Goal: Complete application form

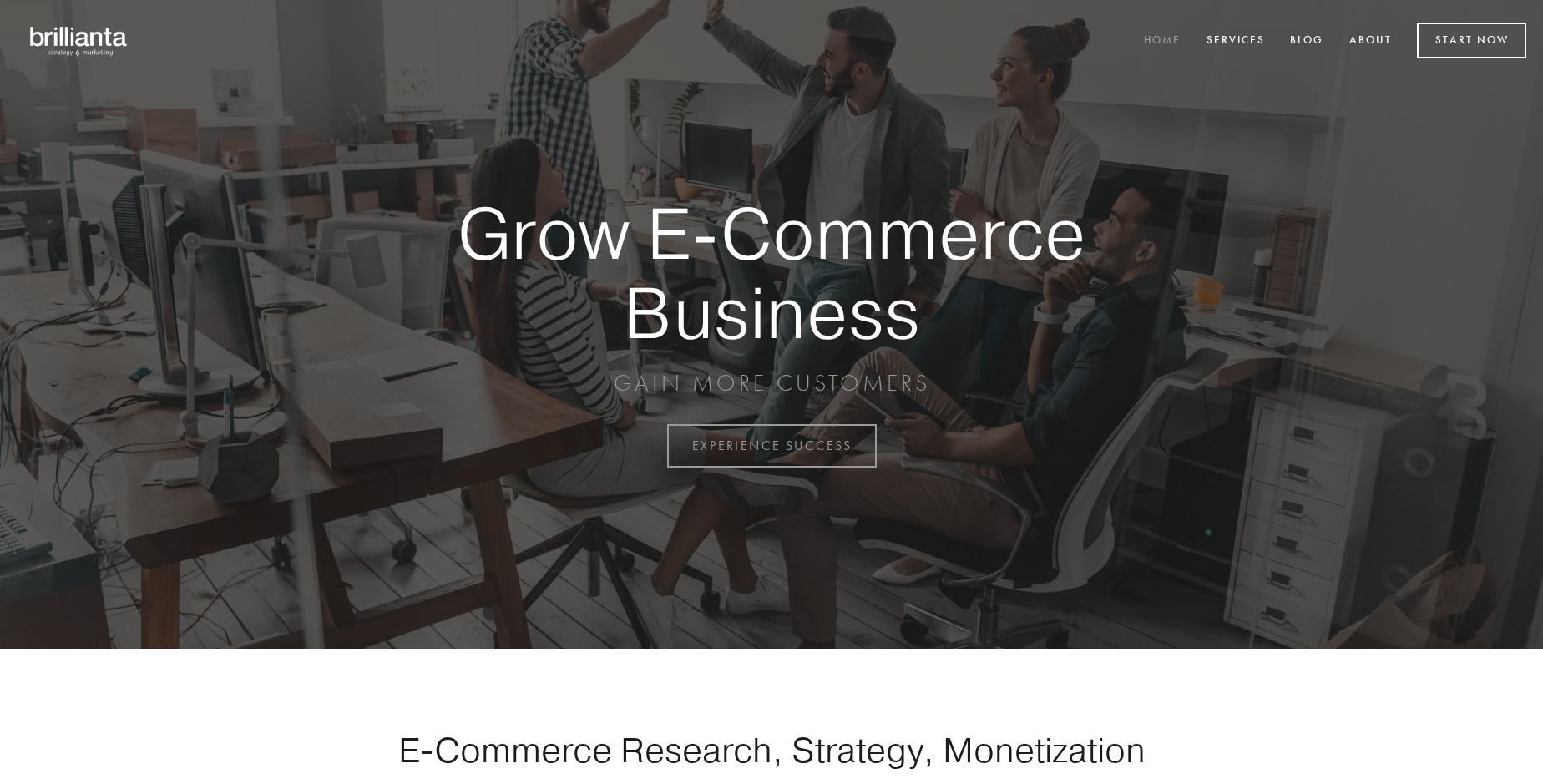
scroll to position [4377, 0]
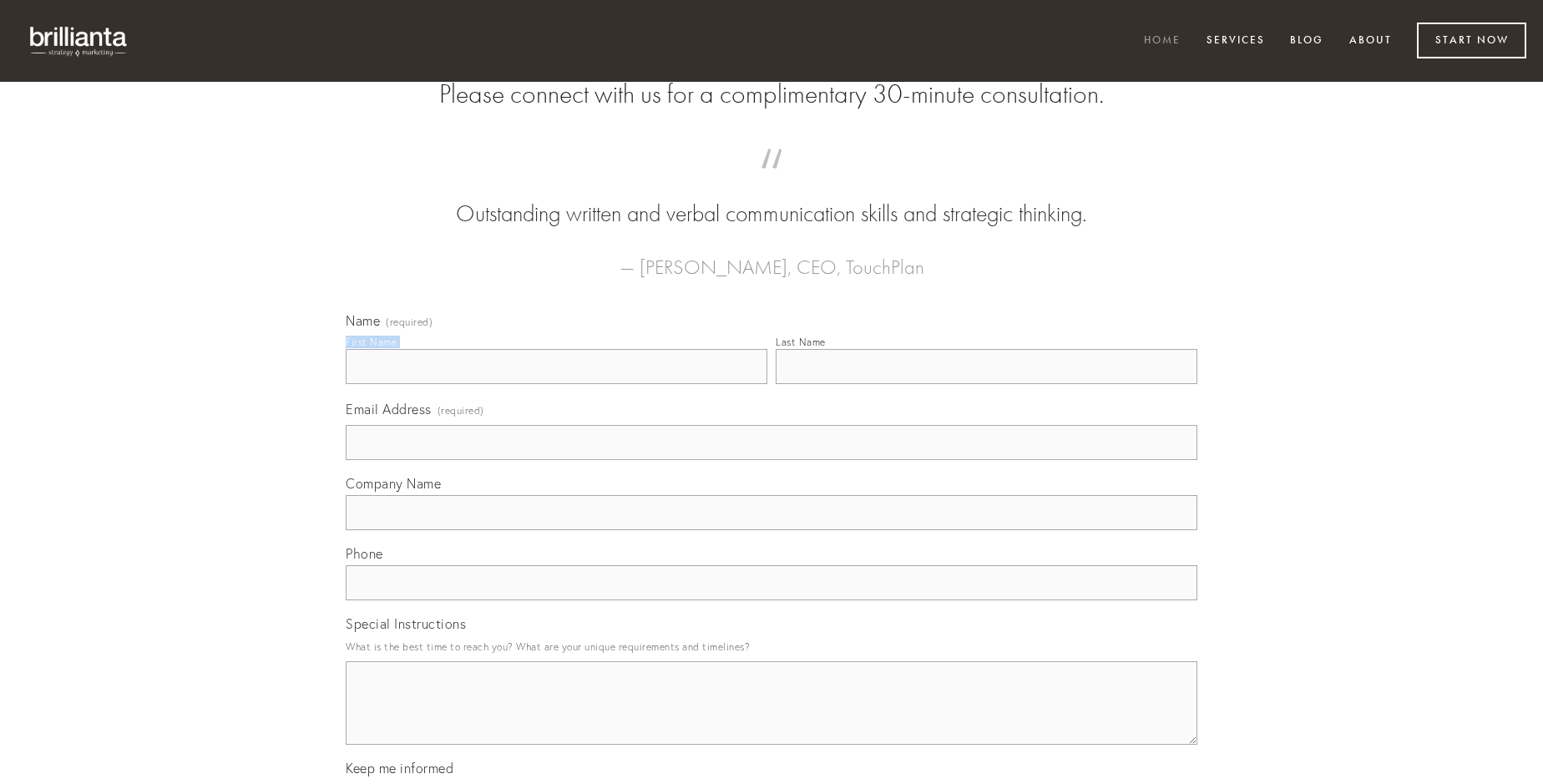
type input "[PERSON_NAME]"
click at [986, 384] on input "Last Name" at bounding box center [986, 366] width 421 height 35
type input "[PERSON_NAME]"
click at [771, 460] on input "Email Address (required)" at bounding box center [771, 442] width 852 height 35
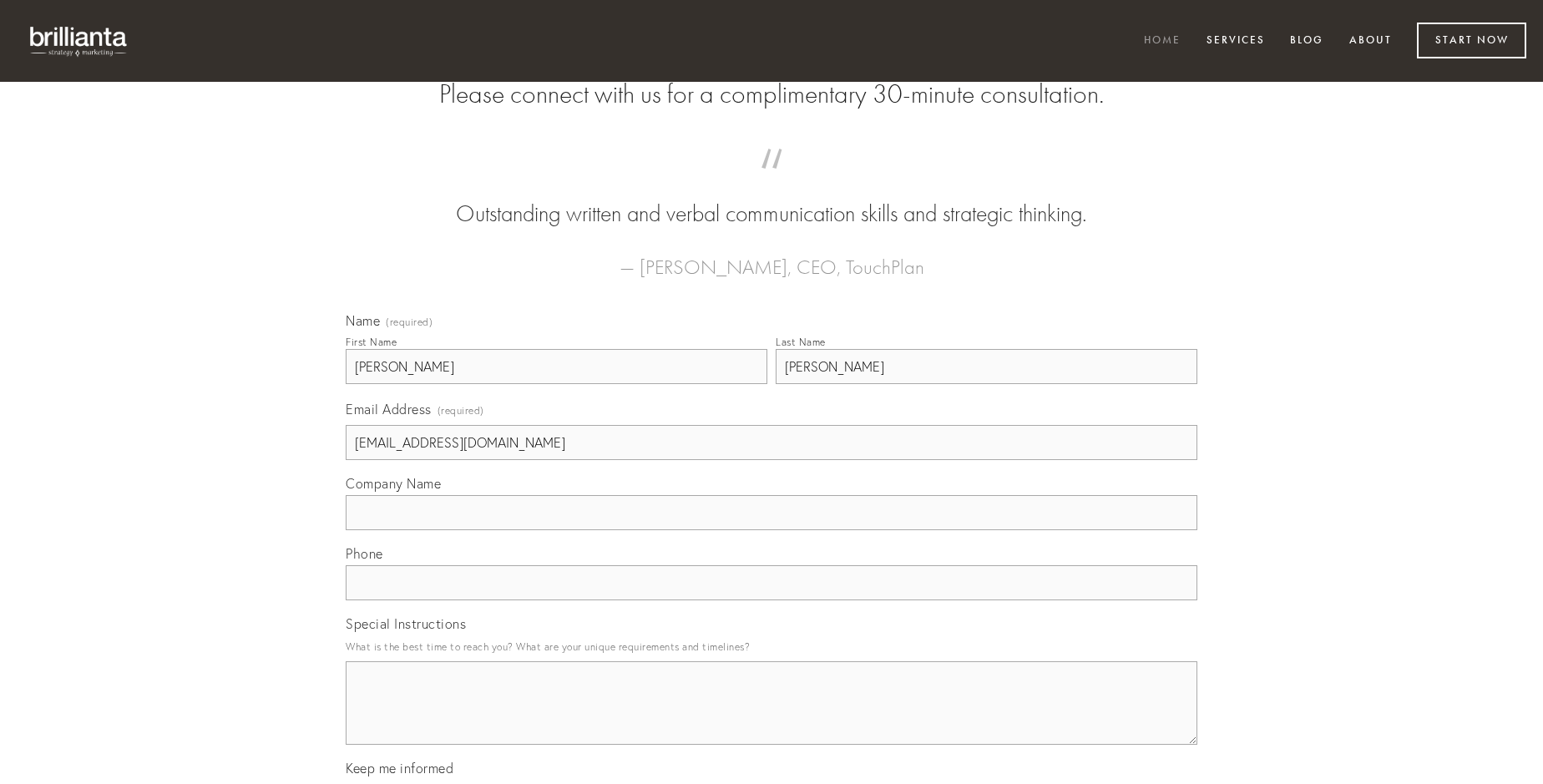
type input "[EMAIL_ADDRESS][DOMAIN_NAME]"
click at [771, 530] on input "Company Name" at bounding box center [771, 513] width 852 height 35
type input "cresco"
click at [771, 600] on input "text" at bounding box center [771, 582] width 852 height 35
click at [771, 718] on textarea "Special Instructions" at bounding box center [771, 703] width 852 height 84
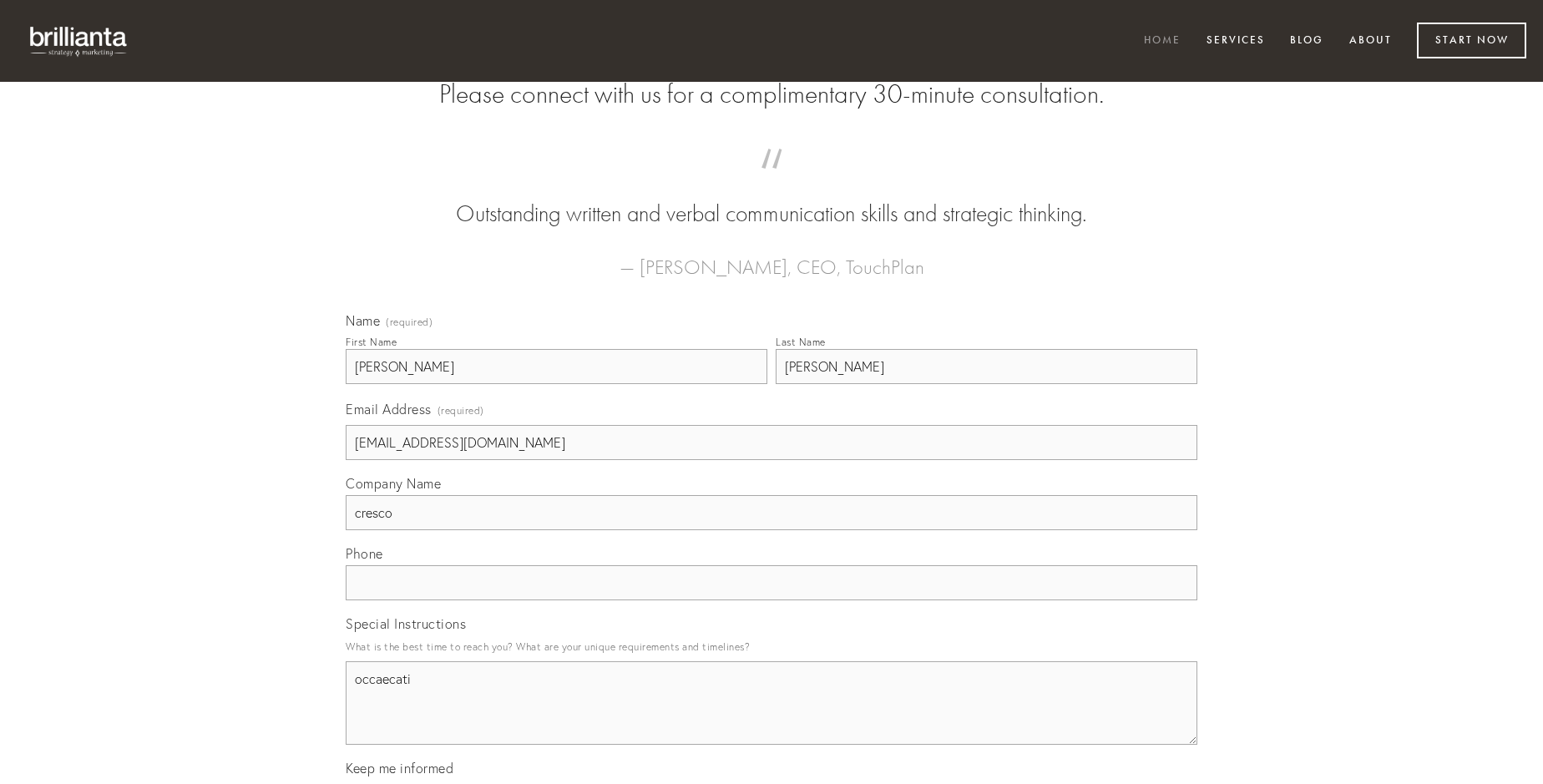
type textarea "occaecati"
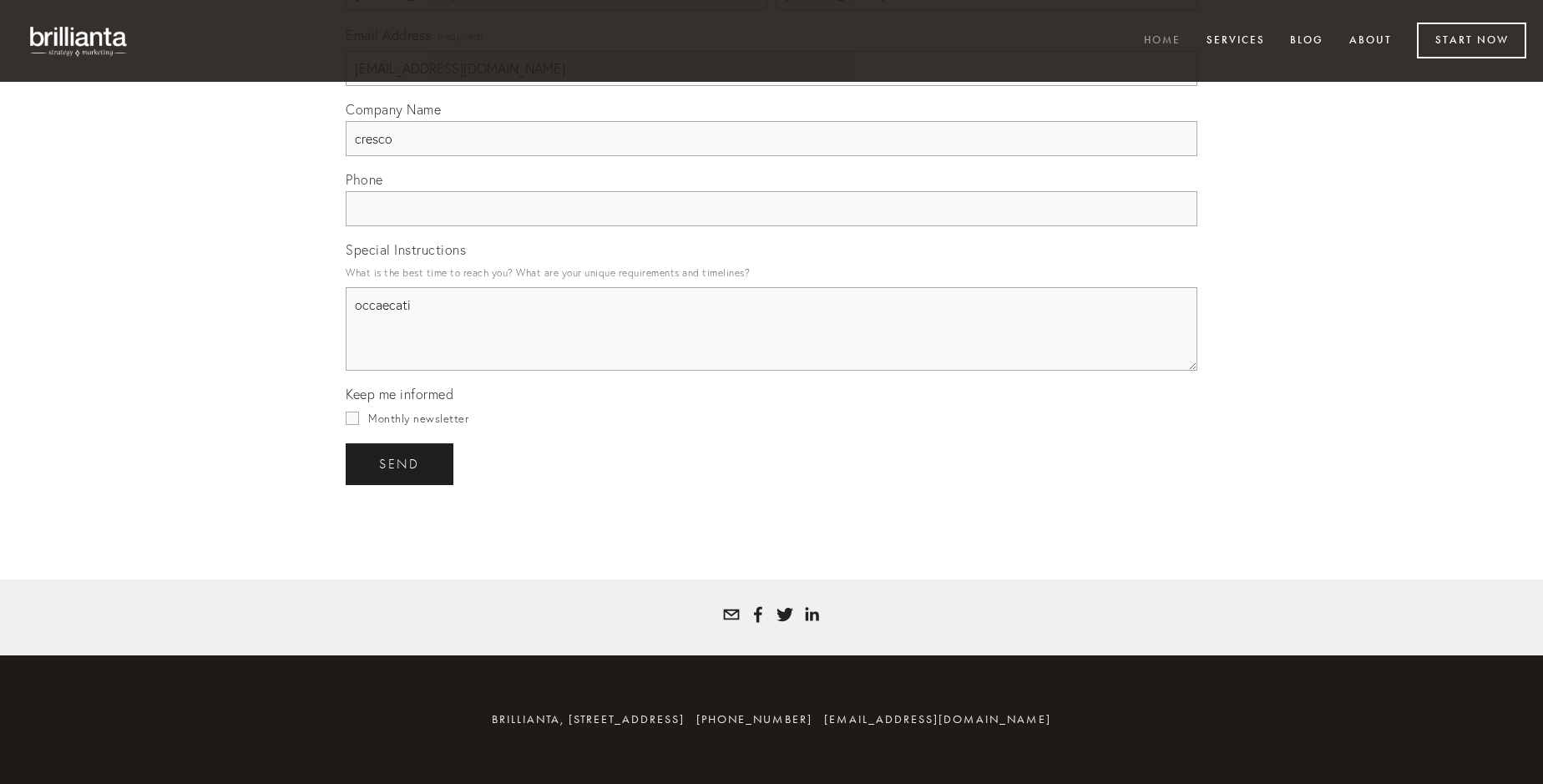
click at [401, 464] on span "send" at bounding box center [399, 464] width 40 height 15
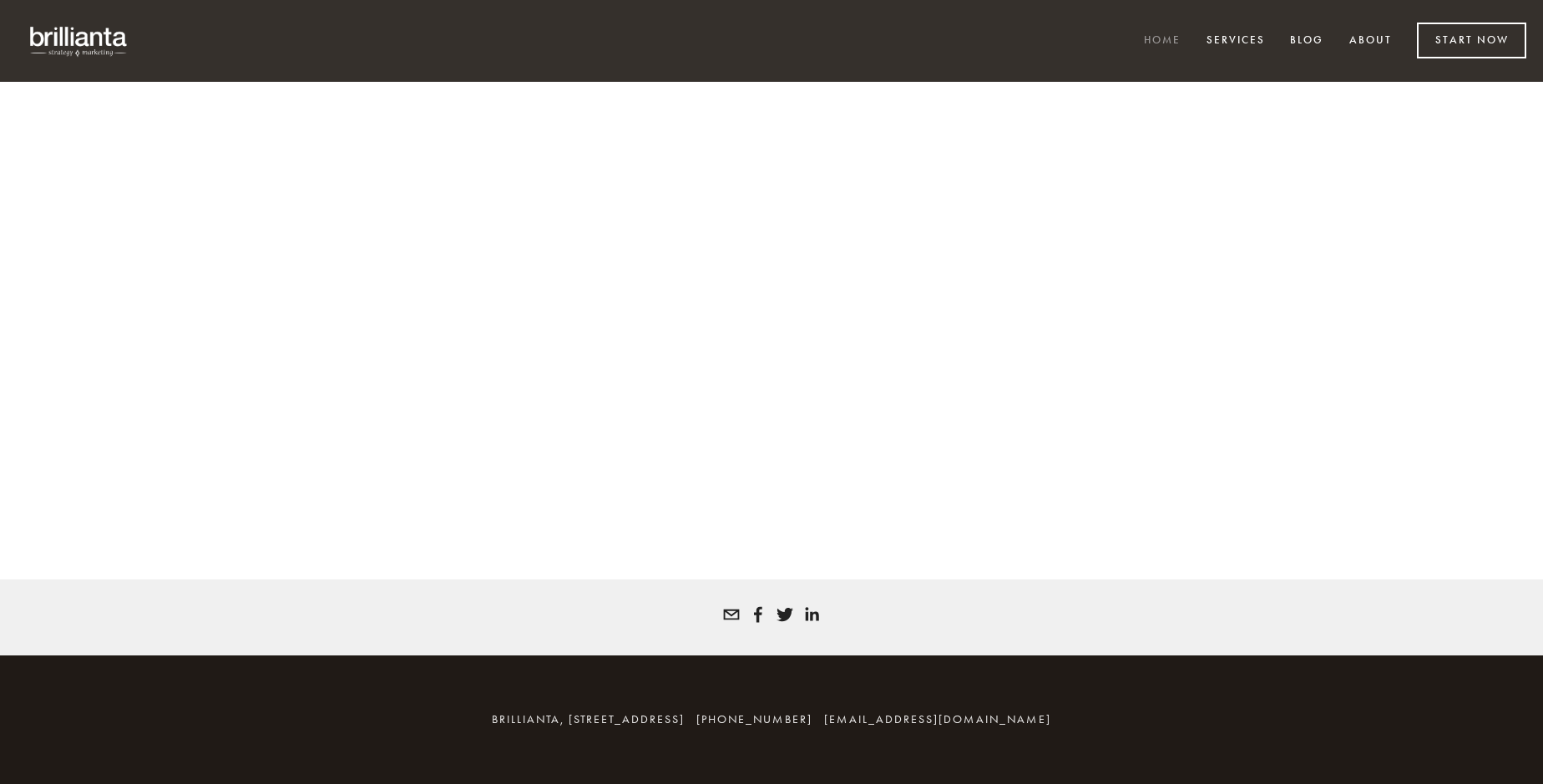
scroll to position [4354, 0]
